Goal: Obtain resource: Obtain resource

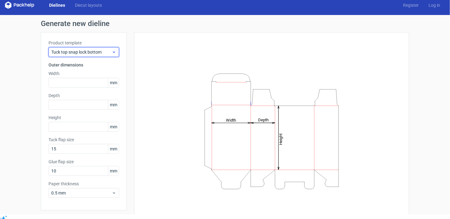
click at [86, 52] on span "Tuck top snap lock bottom" at bounding box center [81, 52] width 60 height 6
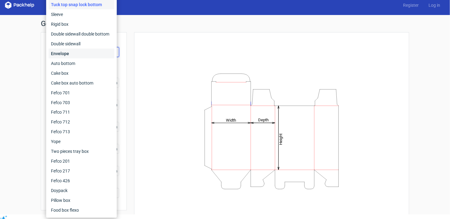
scroll to position [4, 0]
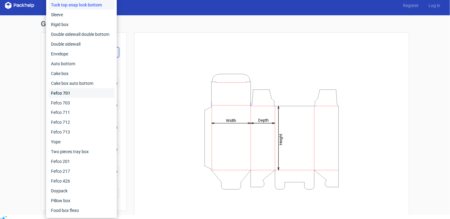
click at [70, 91] on div "Fefco 701" at bounding box center [81, 93] width 66 height 10
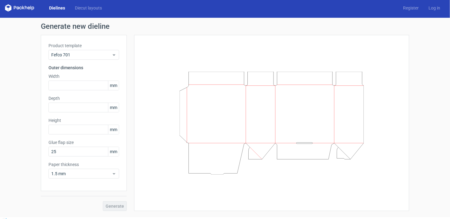
scroll to position [5, 0]
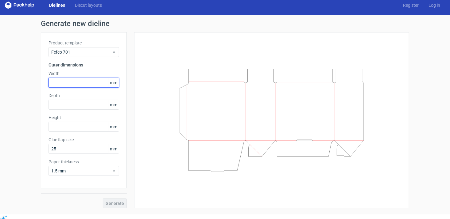
click at [58, 80] on input "text" at bounding box center [83, 83] width 71 height 10
type input "1"
type input "200"
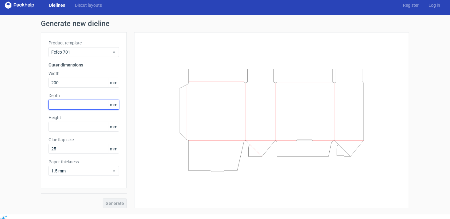
click at [59, 105] on input "text" at bounding box center [83, 105] width 71 height 10
click at [58, 71] on label "Width" at bounding box center [83, 74] width 71 height 6
drag, startPoint x: 58, startPoint y: 70, endPoint x: 51, endPoint y: 82, distance: 13.1
click at [51, 82] on img at bounding box center [51, 83] width 8 height 8
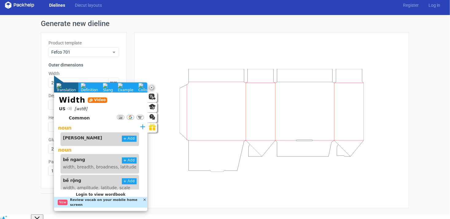
click at [34, 86] on div "Generate new dieline Product template Fefco 701 Outer dimensions Width 200 mm D…" at bounding box center [225, 114] width 450 height 199
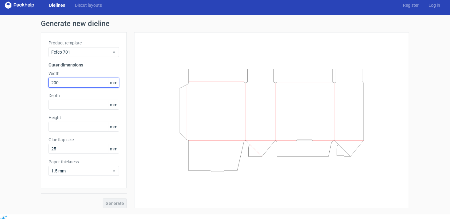
click at [74, 85] on input "200" at bounding box center [83, 83] width 71 height 10
click at [58, 97] on label "Depth" at bounding box center [83, 96] width 71 height 6
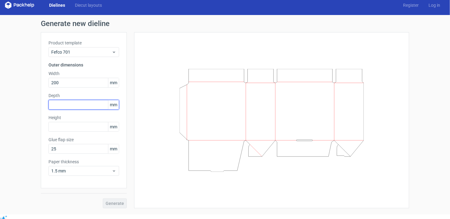
click at [56, 104] on input "text" at bounding box center [83, 105] width 71 height 10
type input "5"
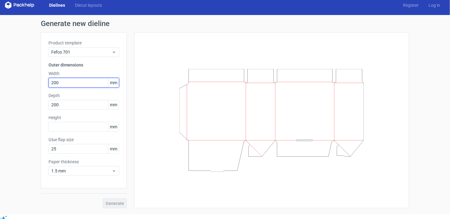
click at [86, 85] on input "200" at bounding box center [83, 83] width 71 height 10
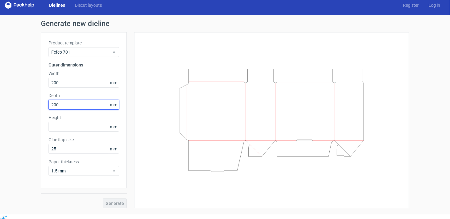
click at [67, 108] on input "200" at bounding box center [83, 105] width 71 height 10
type input "2"
type input "150"
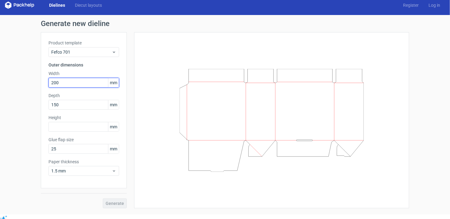
drag, startPoint x: 70, startPoint y: 86, endPoint x: 35, endPoint y: 87, distance: 34.7
click at [35, 87] on div "Generate new dieline Product template Fefco 701 Outer dimensions Width 200 mm D…" at bounding box center [225, 114] width 450 height 199
type input "30"
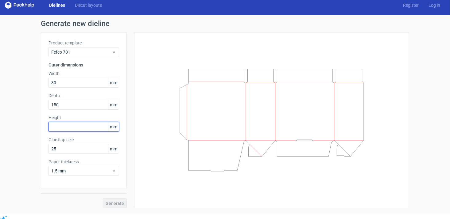
click at [89, 127] on input "text" at bounding box center [83, 127] width 71 height 10
type input "4"
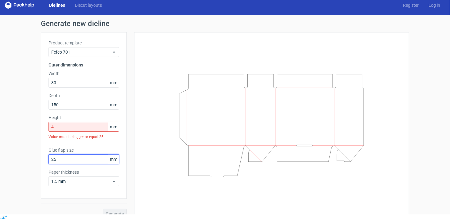
click at [81, 150] on div "Glue flap size 25 mm" at bounding box center [83, 155] width 71 height 17
click at [92, 122] on div "Height 4 mm Value must be bigger or equal 25" at bounding box center [83, 129] width 71 height 28
click at [88, 127] on input "4" at bounding box center [83, 127] width 71 height 10
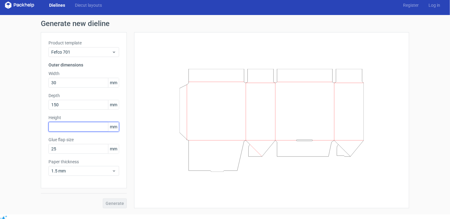
type input "2"
type input "40"
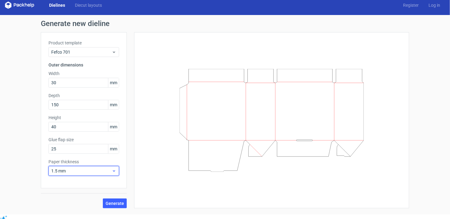
click at [106, 170] on span "1.5 mm" at bounding box center [81, 171] width 60 height 6
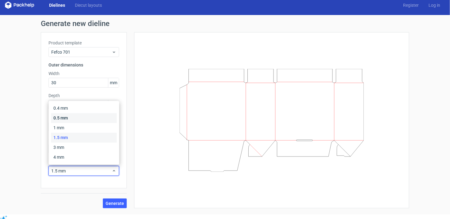
click at [82, 118] on div "0.5 mm" at bounding box center [84, 119] width 66 height 10
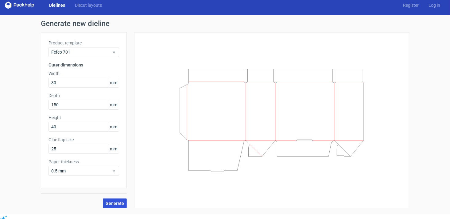
click at [119, 202] on span "Generate" at bounding box center [115, 204] width 18 height 4
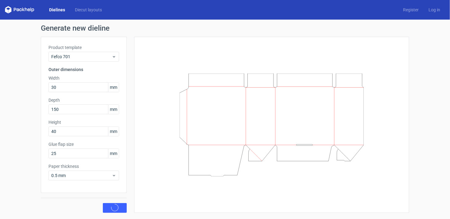
scroll to position [0, 0]
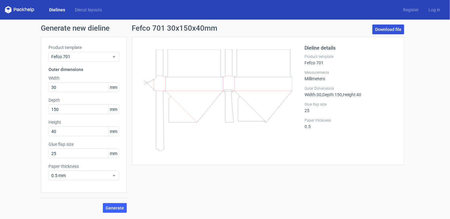
click at [392, 29] on link "Download file" at bounding box center [388, 30] width 32 height 10
click at [102, 58] on span "Fefco 701" at bounding box center [81, 57] width 60 height 6
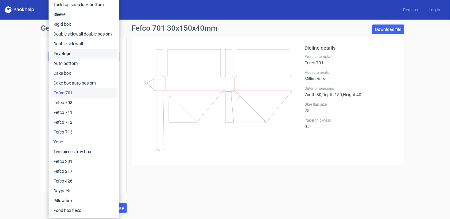
click at [72, 54] on div "Envelope" at bounding box center [84, 54] width 66 height 10
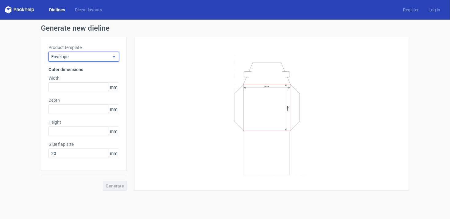
click at [101, 59] on span "Envelope" at bounding box center [81, 57] width 60 height 6
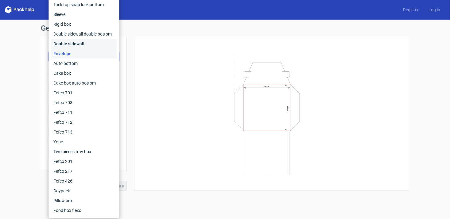
click at [83, 43] on div "Double sidewall" at bounding box center [84, 44] width 66 height 10
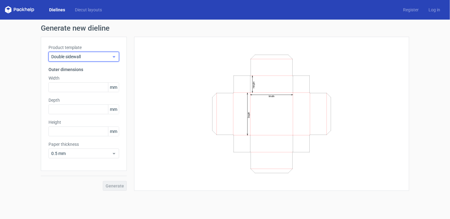
click at [107, 58] on span "Double sidewall" at bounding box center [81, 57] width 60 height 6
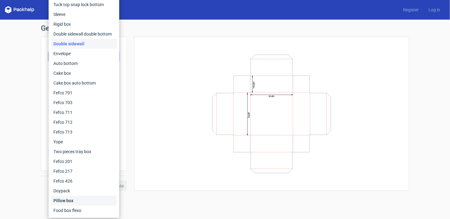
click at [69, 198] on div "Pillow box" at bounding box center [84, 201] width 66 height 10
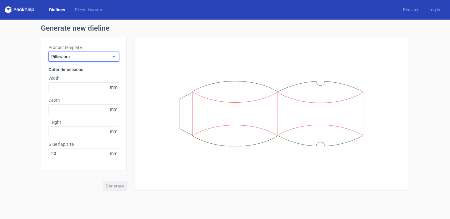
click at [109, 57] on span "Pillow box" at bounding box center [81, 57] width 60 height 6
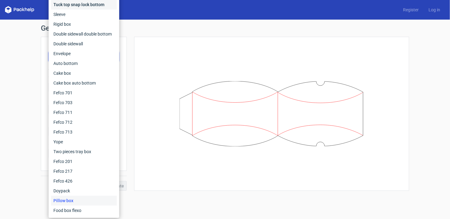
click at [73, 6] on div "Tuck top snap lock bottom" at bounding box center [84, 5] width 66 height 10
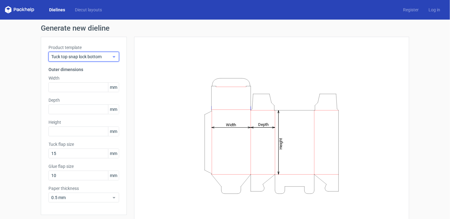
click at [100, 55] on span "Tuck top snap lock bottom" at bounding box center [81, 57] width 60 height 6
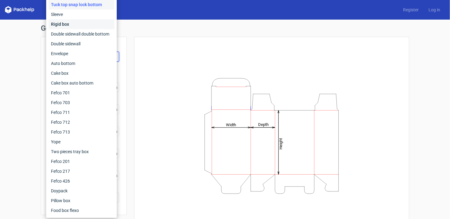
click at [83, 27] on div "Rigid box" at bounding box center [81, 24] width 66 height 10
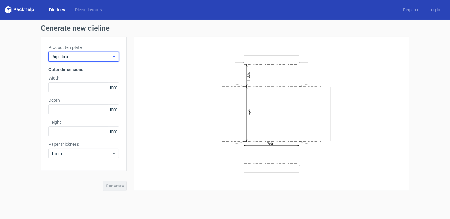
click at [80, 56] on span "Rigid box" at bounding box center [81, 57] width 60 height 6
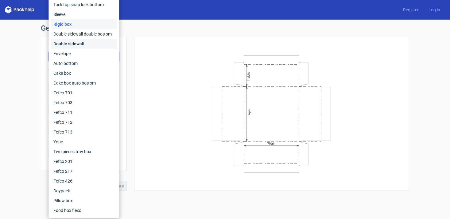
click at [90, 46] on div "Double sidewall" at bounding box center [84, 44] width 66 height 10
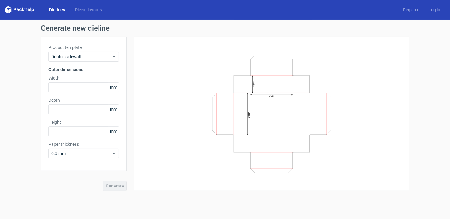
click at [90, 47] on label "Product template" at bounding box center [83, 48] width 71 height 6
click at [87, 60] on span "Double sidewall" at bounding box center [81, 57] width 60 height 6
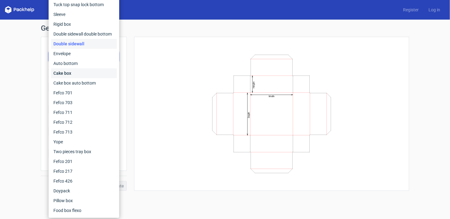
click at [85, 72] on div "Cake box" at bounding box center [84, 73] width 66 height 10
